Goal: Browse casually: Explore the website without a specific task or goal

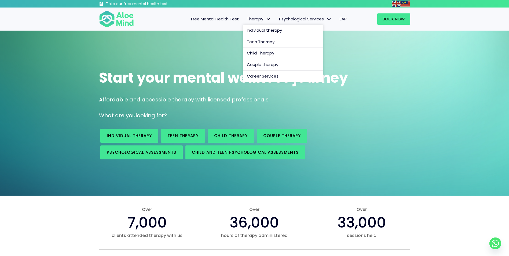
click at [267, 20] on span "Therapy: submenu" at bounding box center [269, 19] width 8 height 8
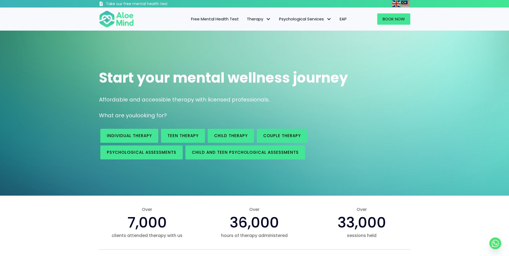
drag, startPoint x: 147, startPoint y: 118, endPoint x: 293, endPoint y: 98, distance: 147.4
click at [293, 98] on p "Affordable and accessible therapy with licensed professionals." at bounding box center [254, 100] width 311 height 8
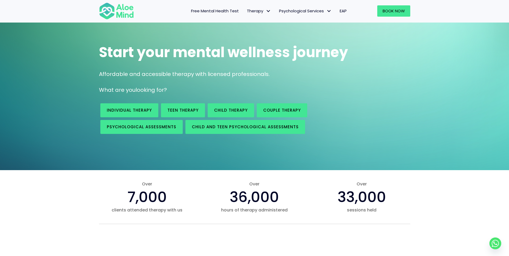
scroll to position [27, 0]
